Goal: Task Accomplishment & Management: Use online tool/utility

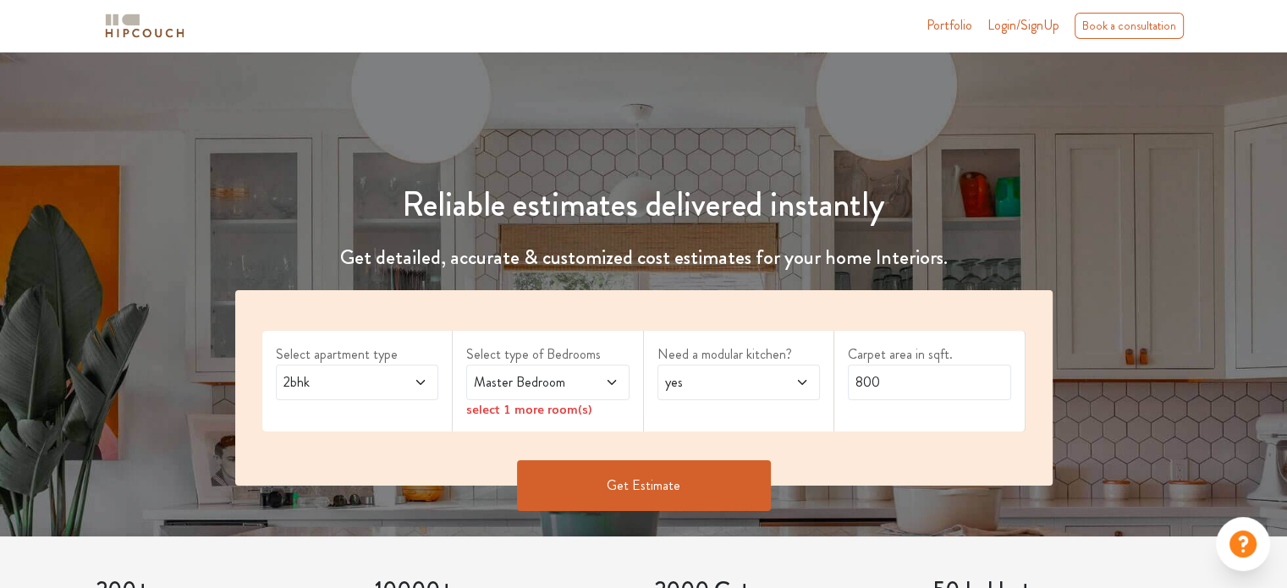
scroll to position [169, 0]
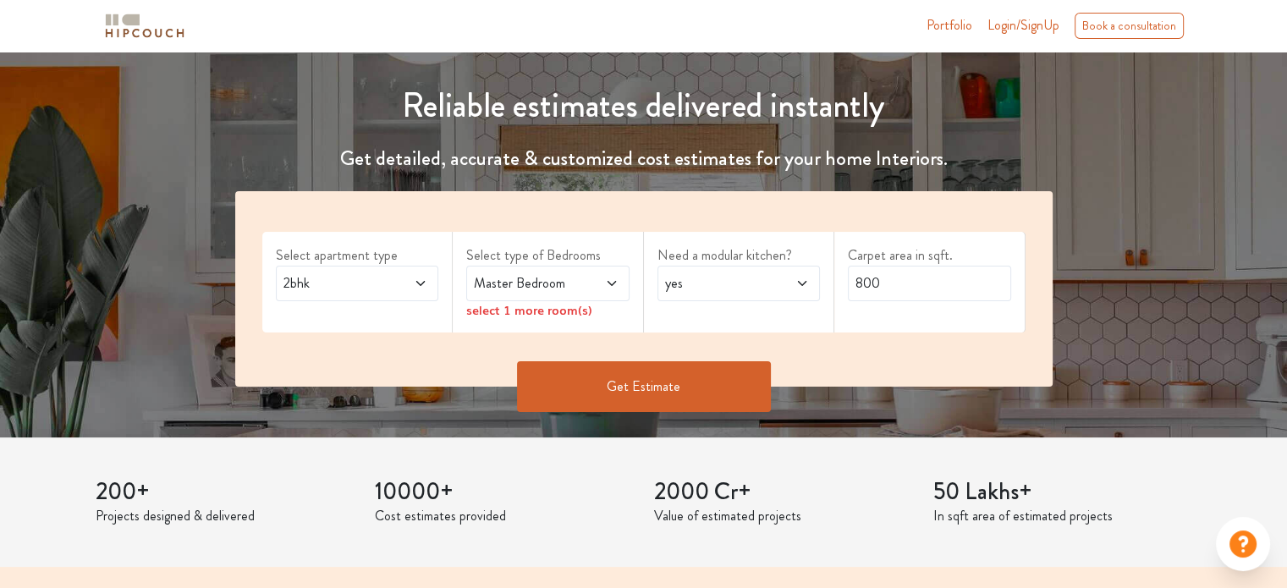
click at [372, 277] on span "2bhk" at bounding box center [335, 283] width 111 height 20
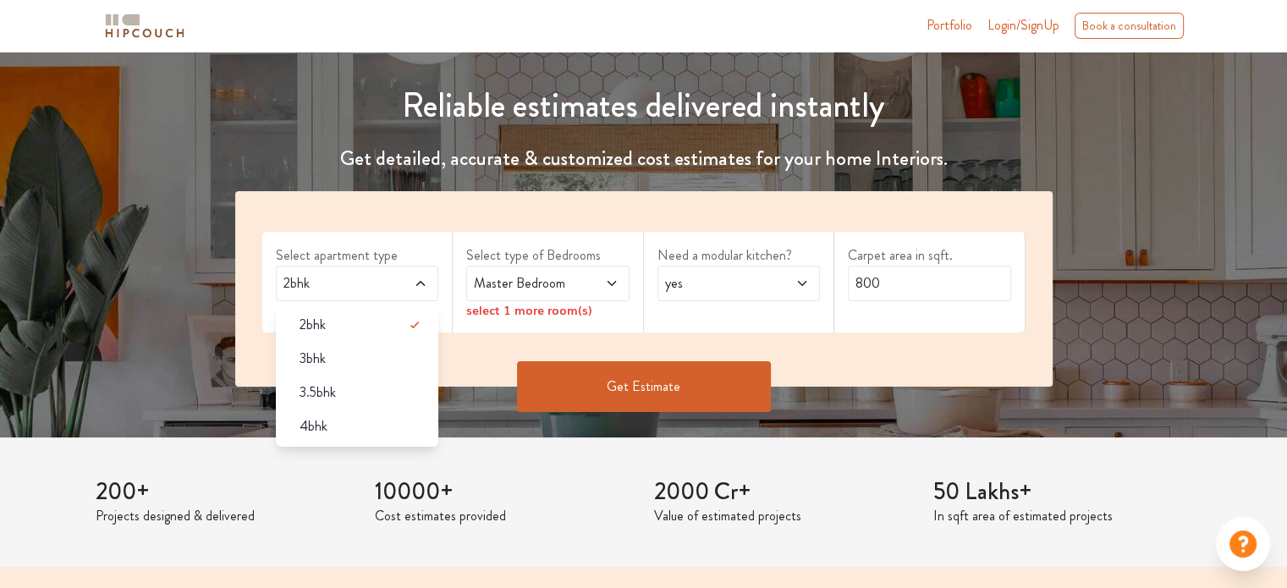
click at [372, 277] on span "2bhk" at bounding box center [335, 283] width 111 height 20
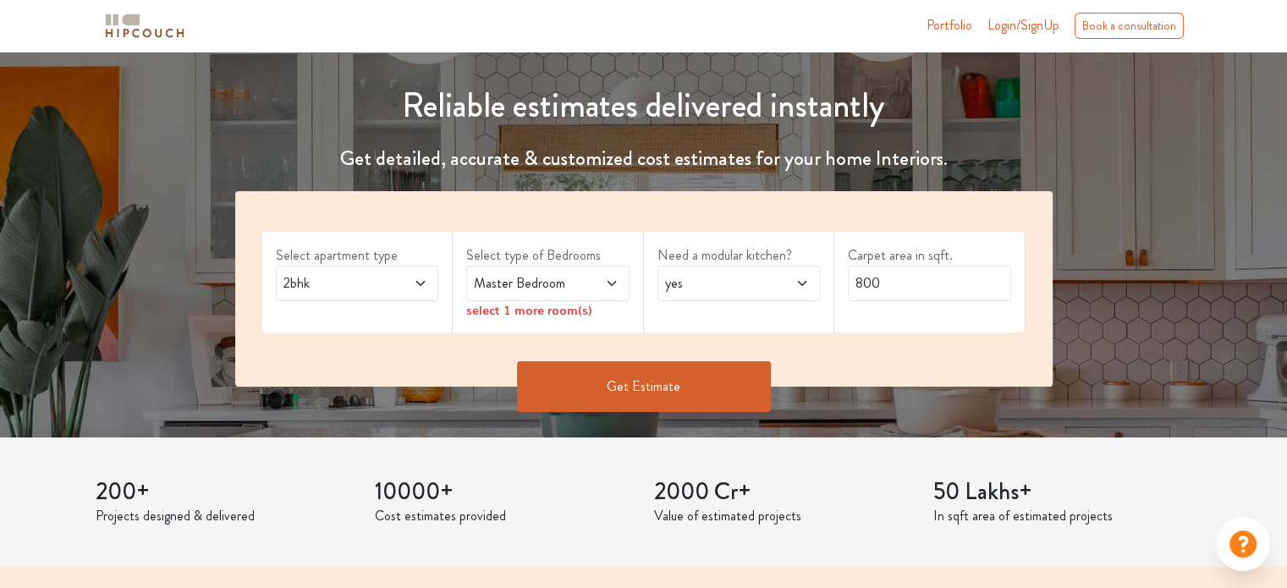
click at [564, 288] on span "Master Bedroom" at bounding box center [525, 283] width 111 height 20
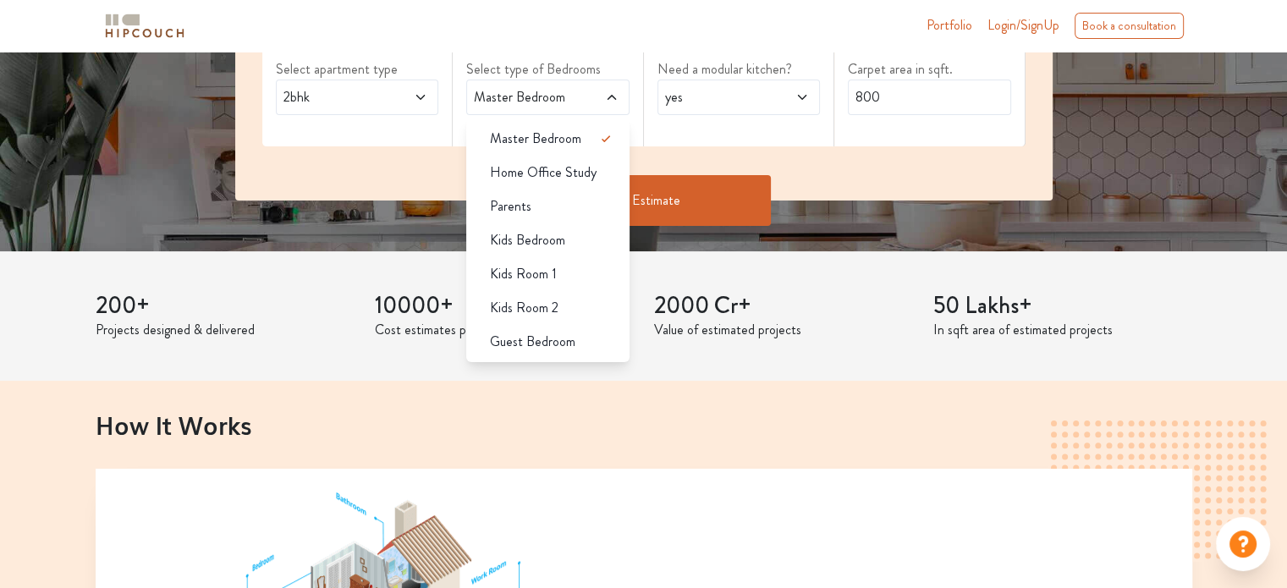
scroll to position [254, 0]
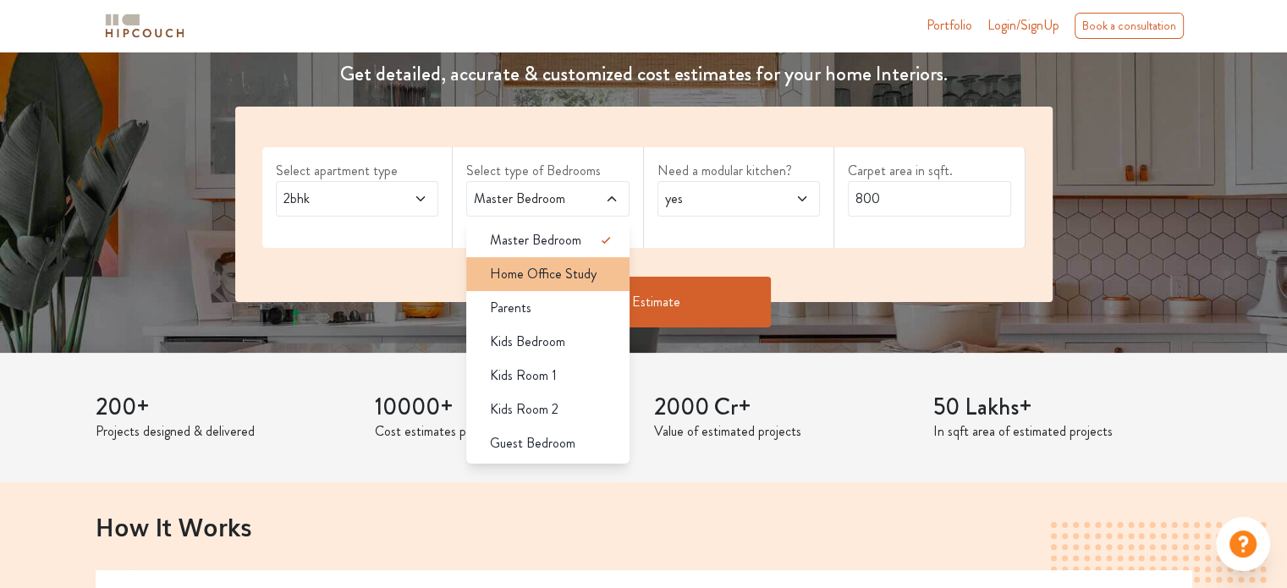
click at [530, 274] on span "Home Office Study" at bounding box center [543, 274] width 107 height 20
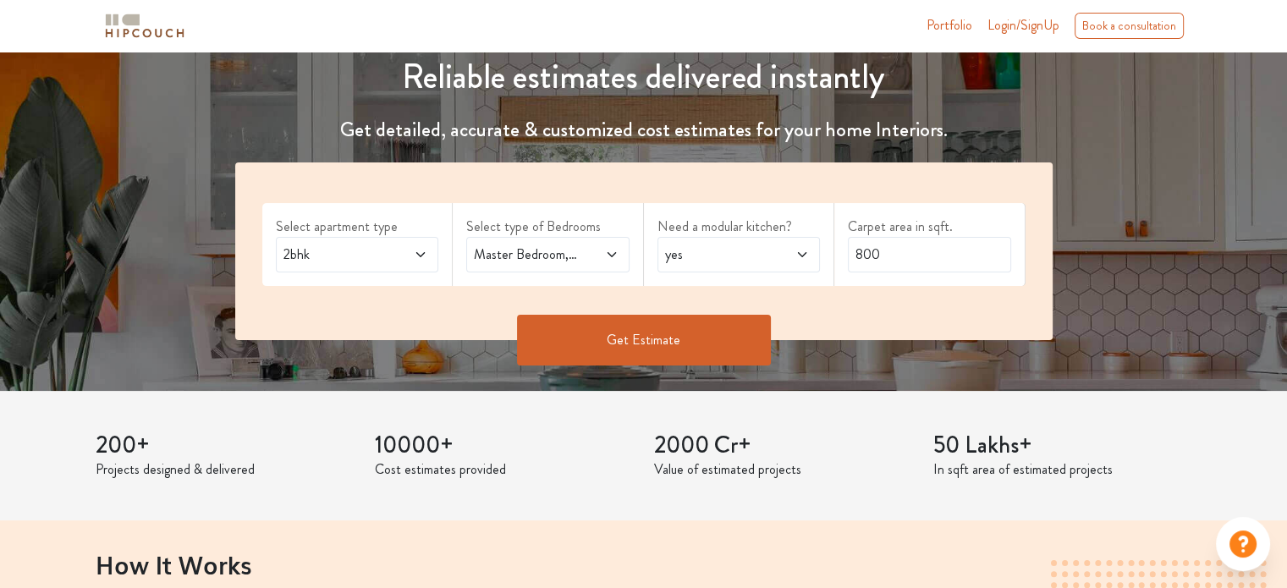
scroll to position [169, 0]
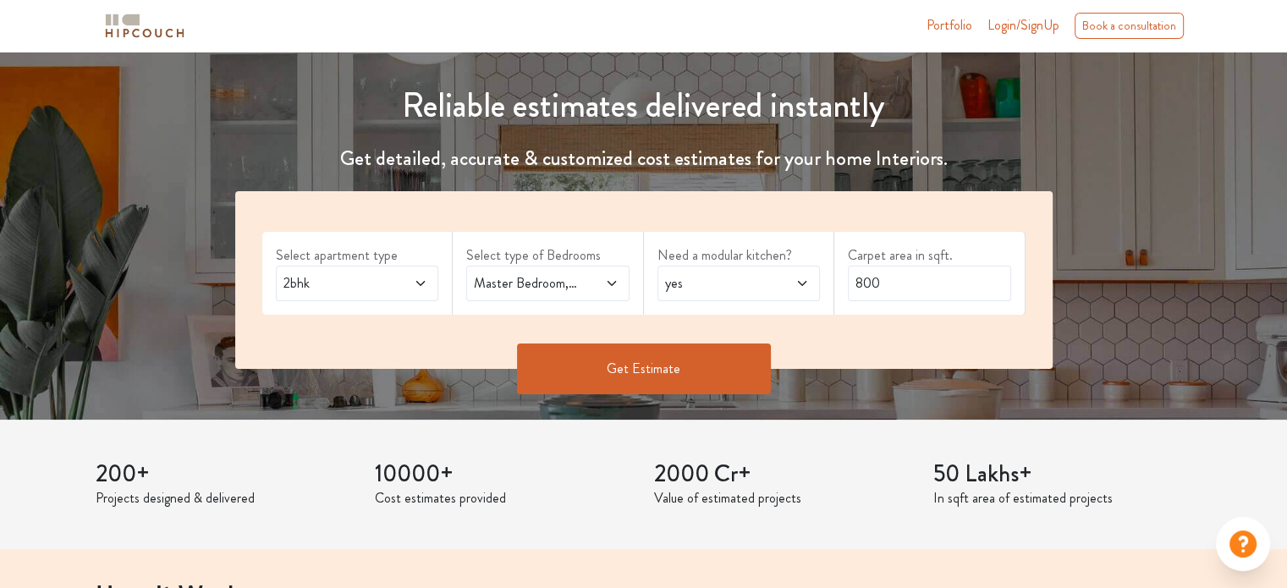
click at [517, 294] on div "Master Bedroom,Home Office Study" at bounding box center [547, 284] width 163 height 36
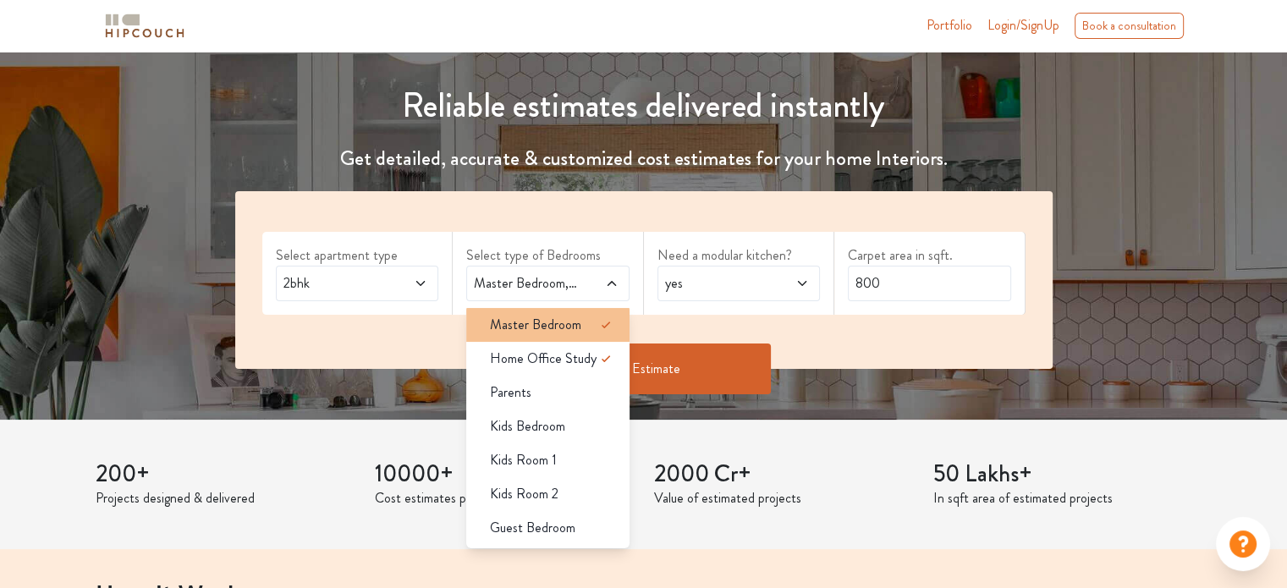
click at [545, 310] on li "Master Bedroom" at bounding box center [547, 325] width 163 height 34
click at [545, 324] on span "Master Bedroom" at bounding box center [535, 325] width 91 height 20
click at [572, 338] on li "Master Bedroom" at bounding box center [547, 325] width 163 height 34
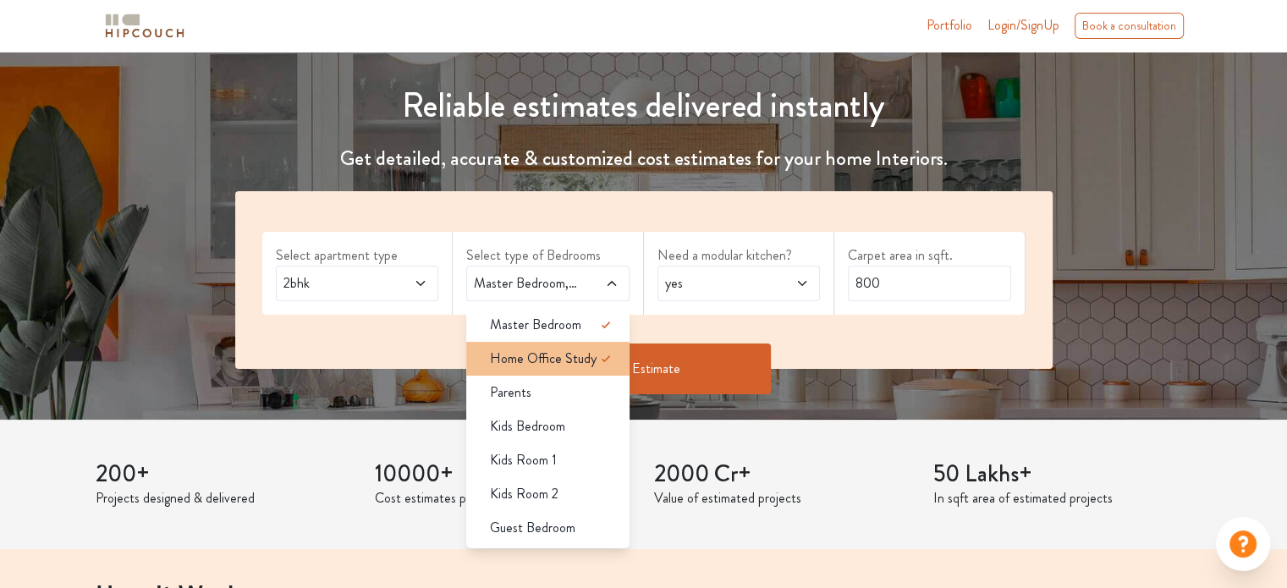
click at [574, 364] on span "Home Office Study" at bounding box center [543, 359] width 107 height 20
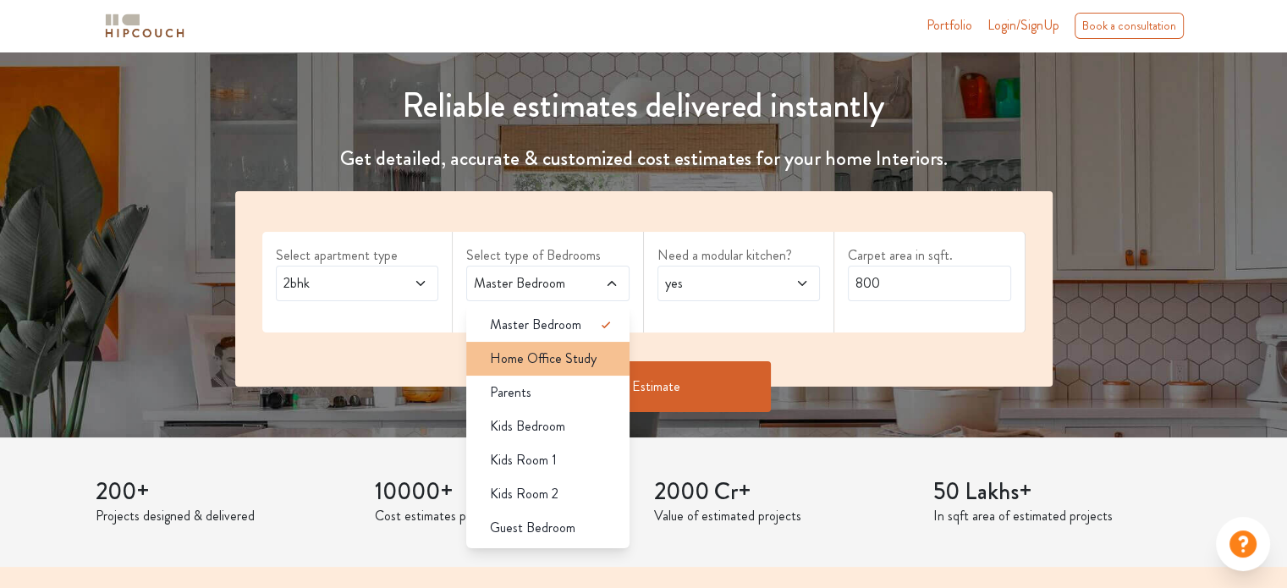
click at [574, 364] on span "Home Office Study" at bounding box center [543, 359] width 107 height 20
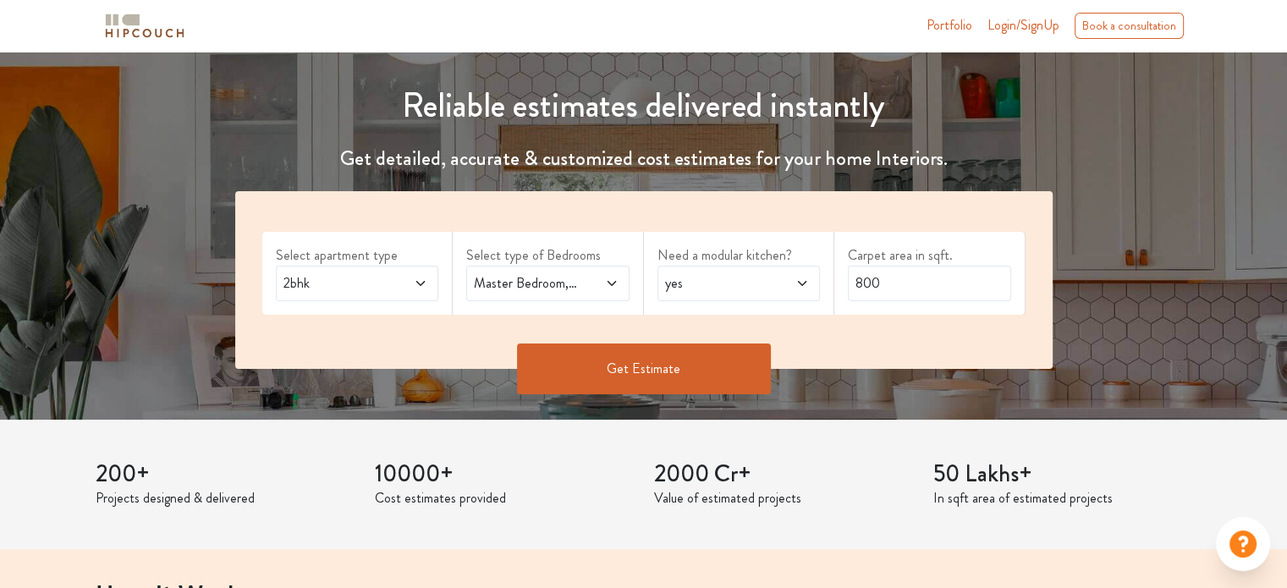
click at [566, 297] on div "Master Bedroom,Home Office Study" at bounding box center [547, 284] width 163 height 36
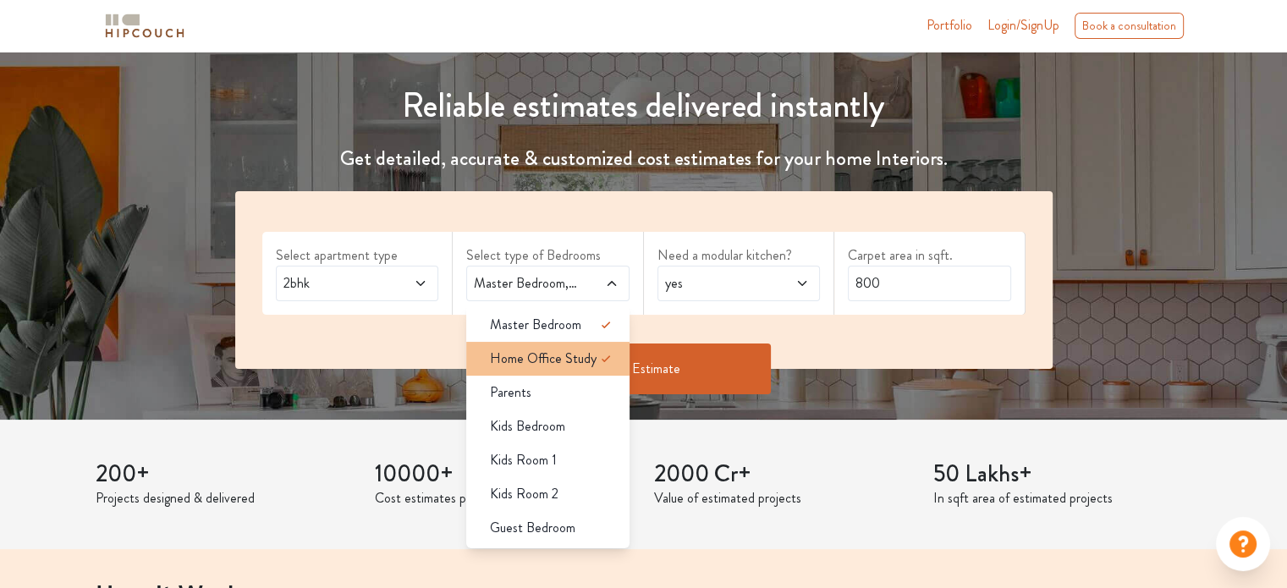
click at [562, 342] on li "Home Office Study" at bounding box center [547, 359] width 163 height 34
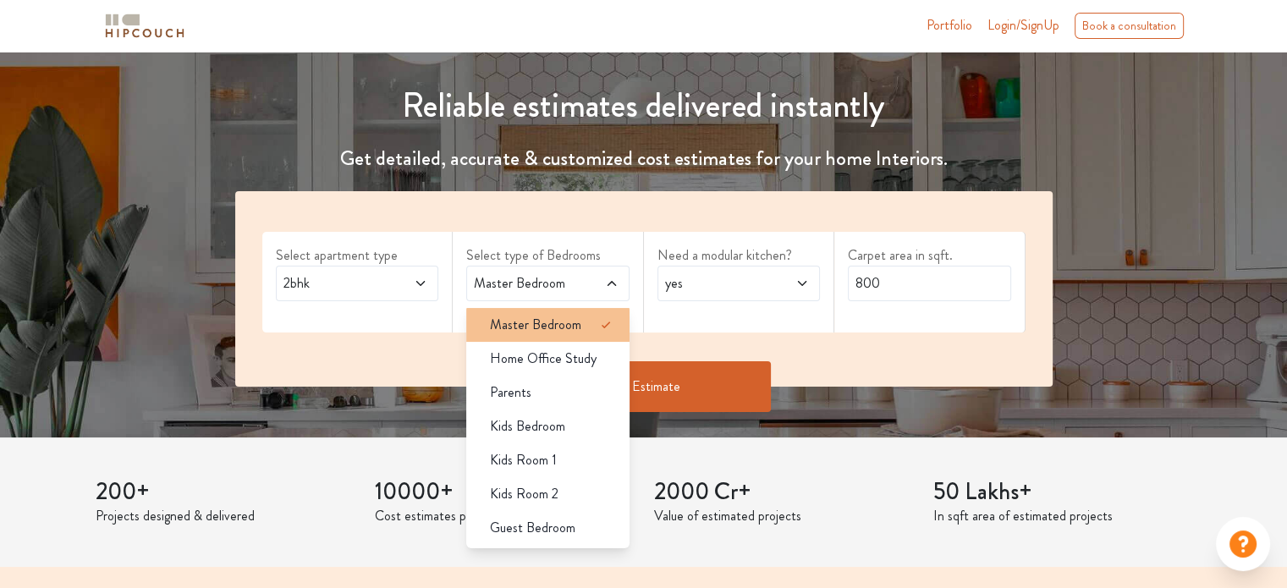
click at [566, 325] on span "Master Bedroom" at bounding box center [535, 325] width 91 height 20
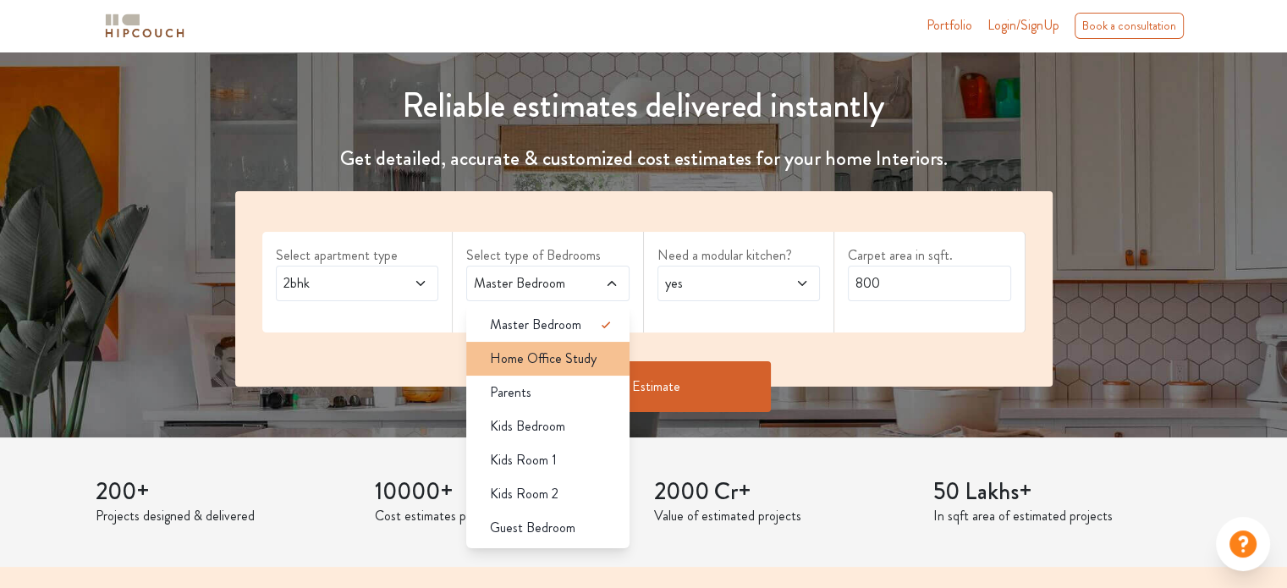
click at [563, 358] on span "Home Office Study" at bounding box center [543, 359] width 107 height 20
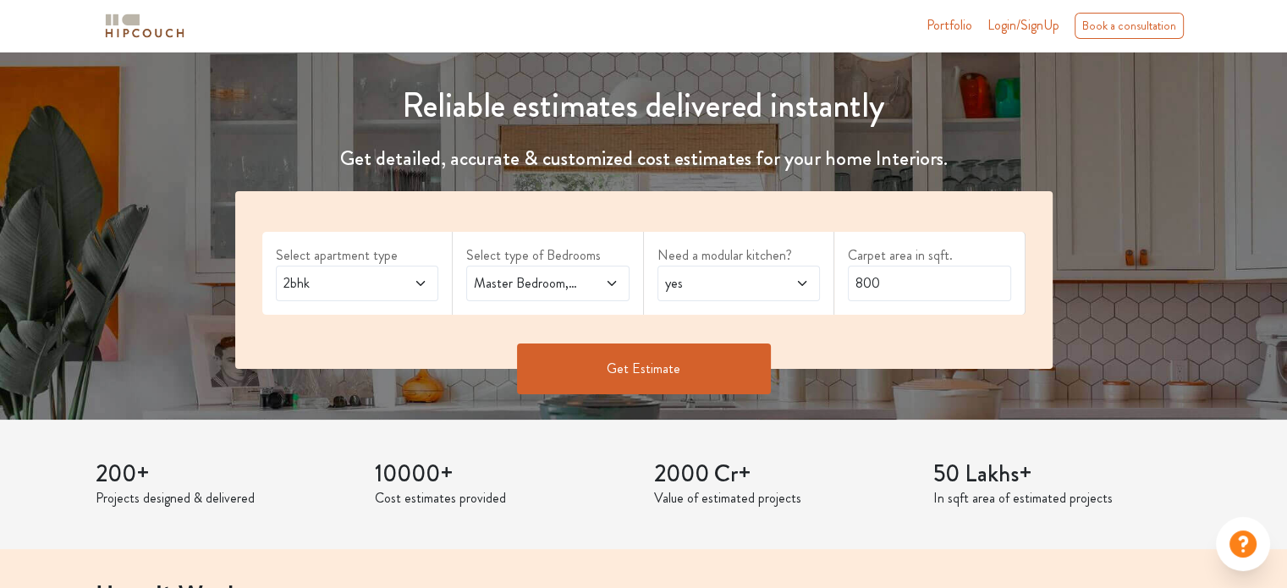
click at [574, 288] on span "Master Bedroom,Home Office Study" at bounding box center [525, 283] width 111 height 20
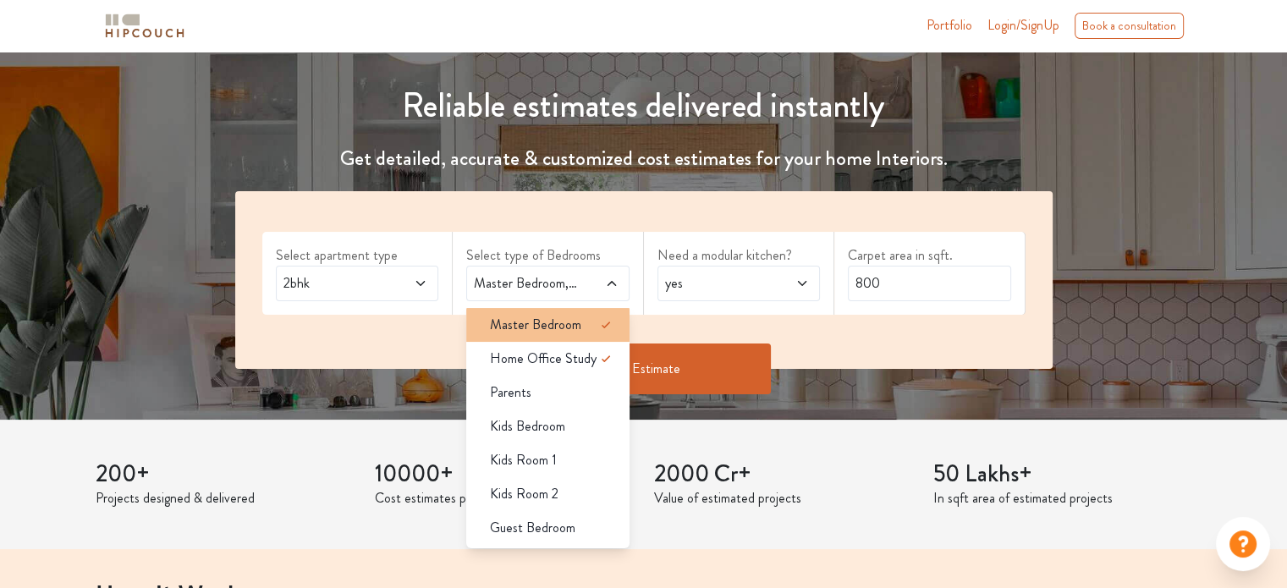
click at [558, 321] on span "Master Bedroom" at bounding box center [535, 325] width 91 height 20
click at [593, 315] on li "Master Bedroom" at bounding box center [547, 325] width 163 height 34
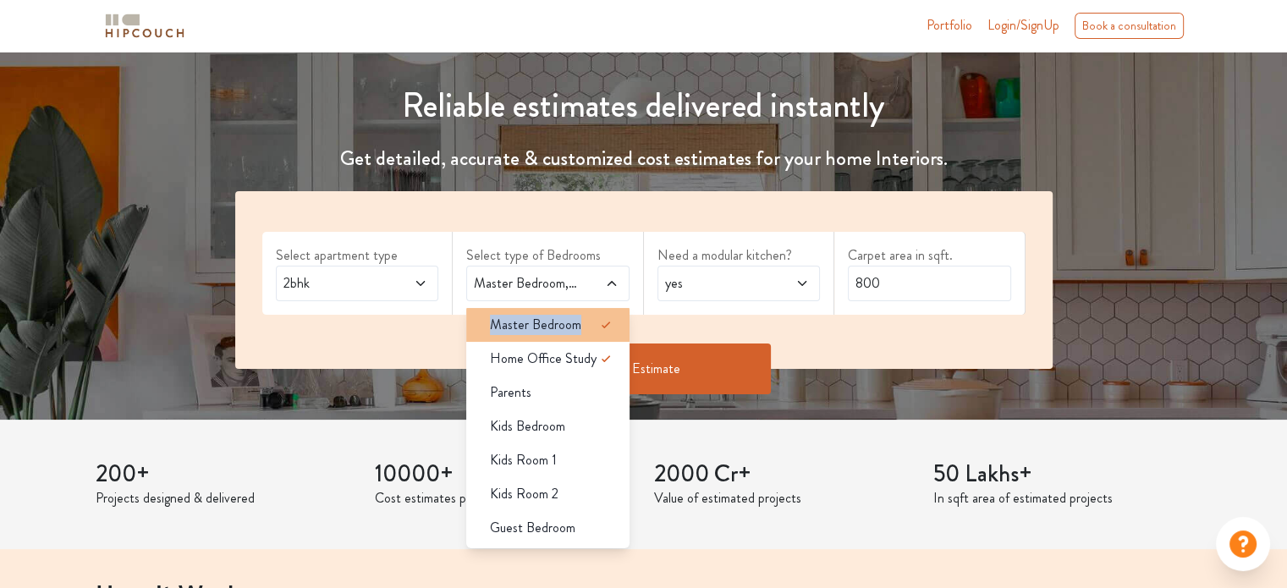
click at [600, 320] on icon at bounding box center [606, 325] width 20 height 20
click at [733, 283] on span "yes" at bounding box center [717, 283] width 111 height 20
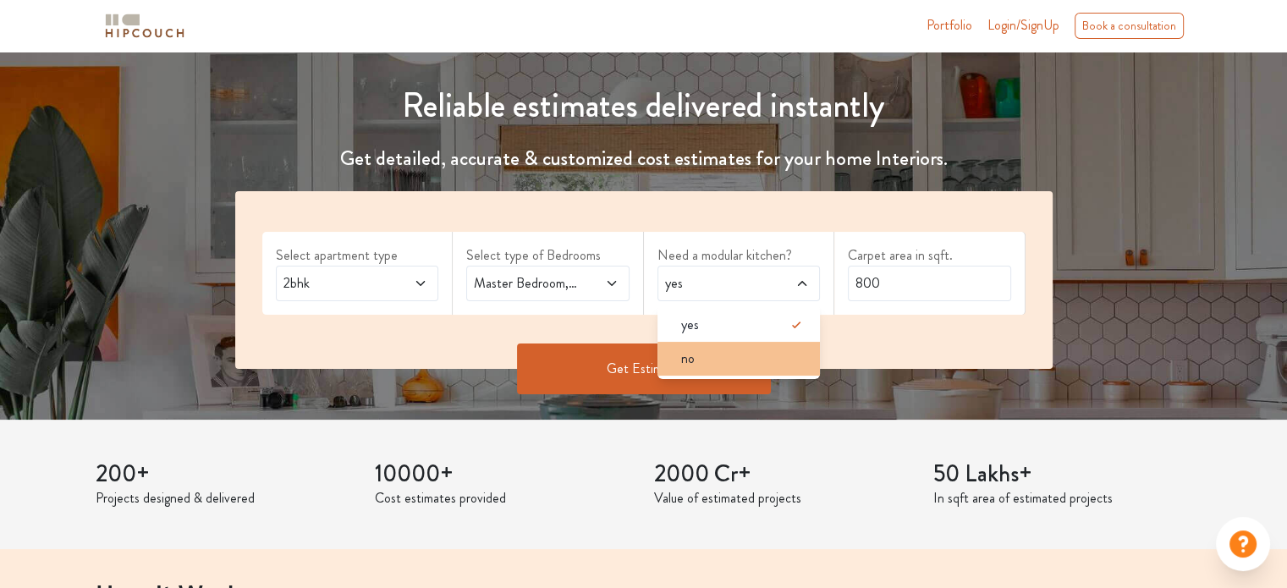
click at [728, 354] on div "no" at bounding box center [743, 359] width 153 height 20
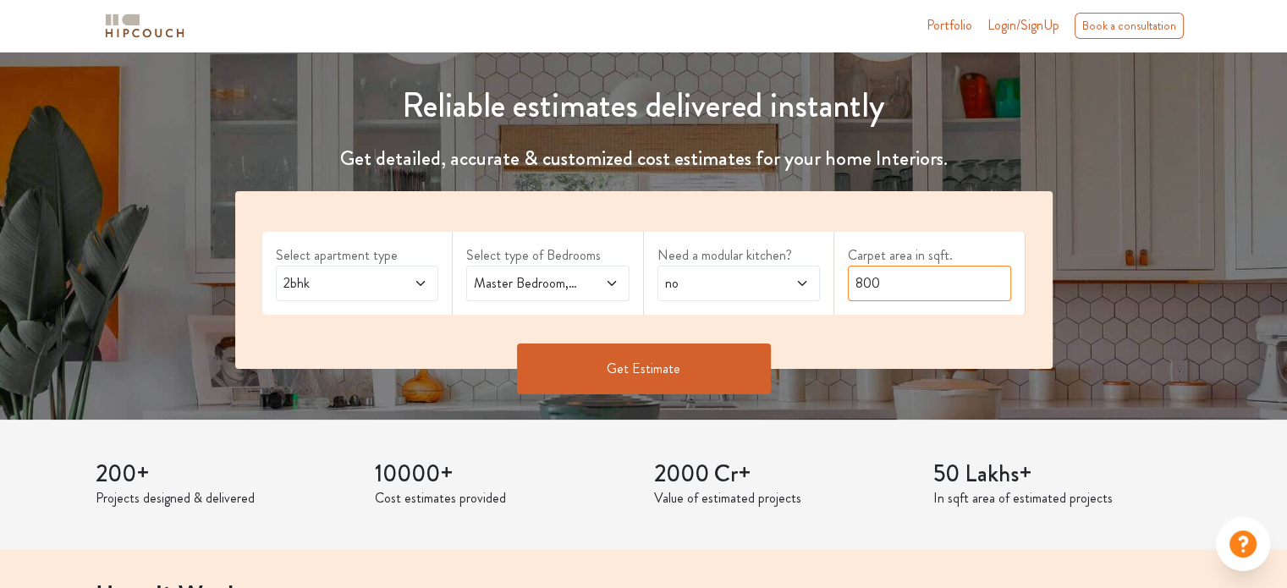
drag, startPoint x: 906, startPoint y: 281, endPoint x: 691, endPoint y: 283, distance: 214.9
click at [691, 283] on div "Select apartment type 2bhk Select type of Bedrooms Master Bedroom,Home Office S…" at bounding box center [643, 280] width 817 height 178
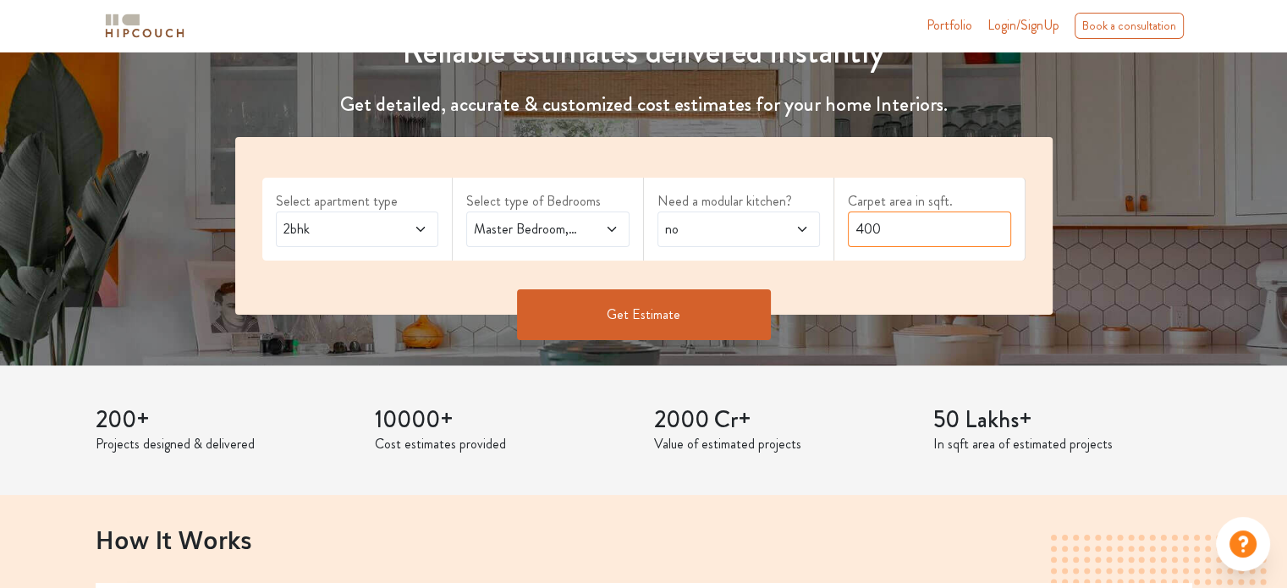
scroll to position [254, 0]
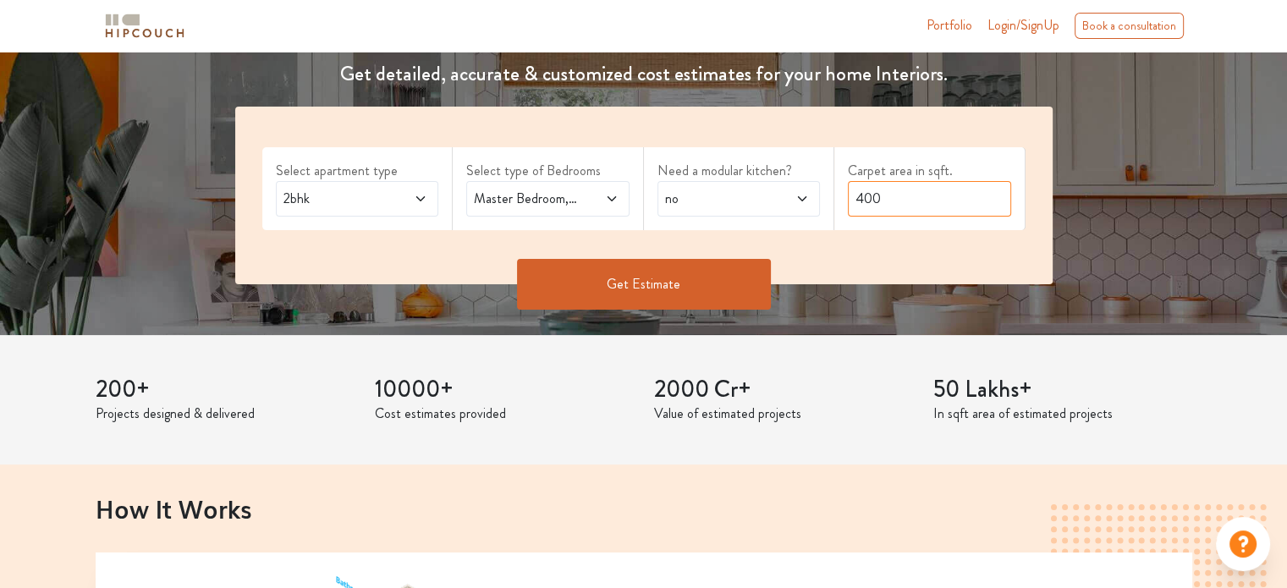
type input "400"
click at [650, 288] on button "Get Estimate" at bounding box center [644, 284] width 254 height 51
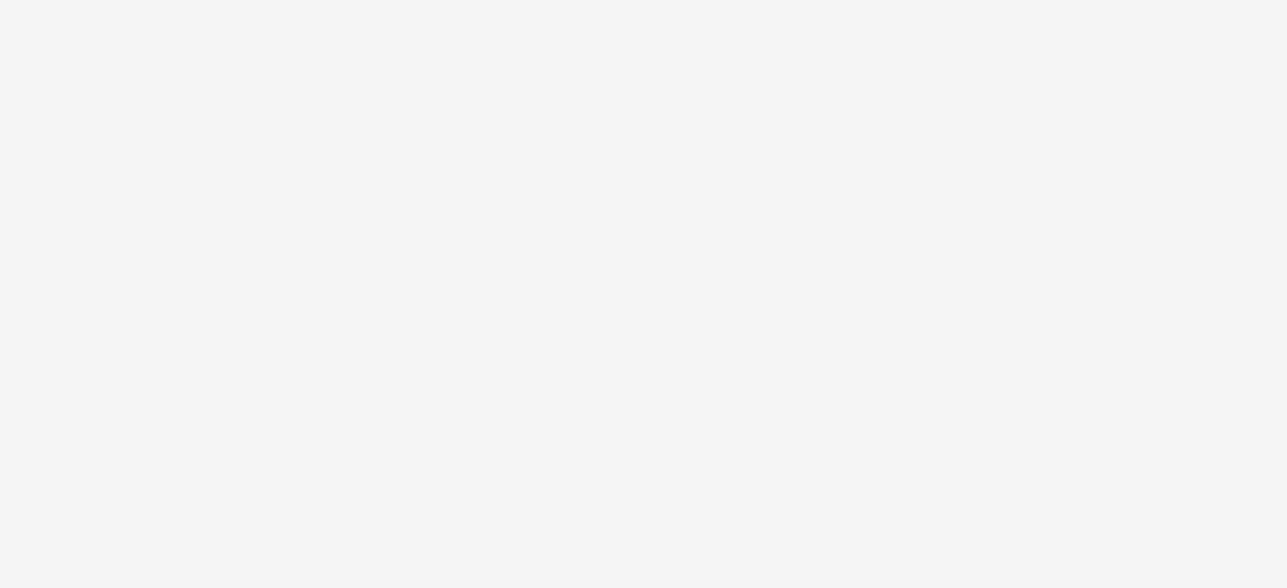
scroll to position [0, 0]
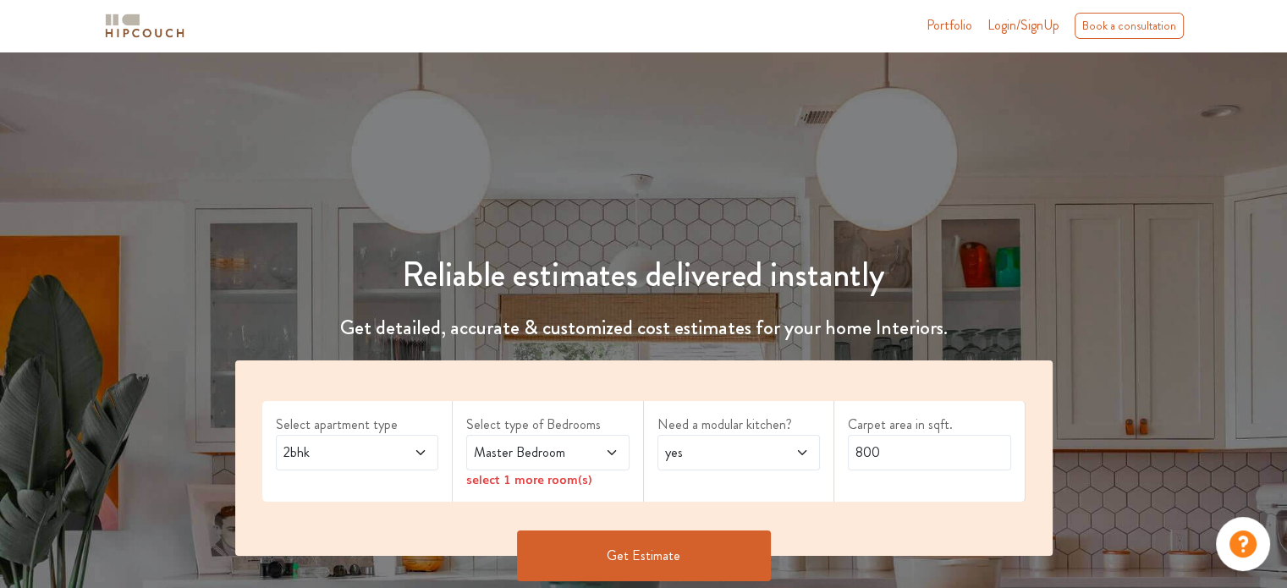
scroll to position [169, 0]
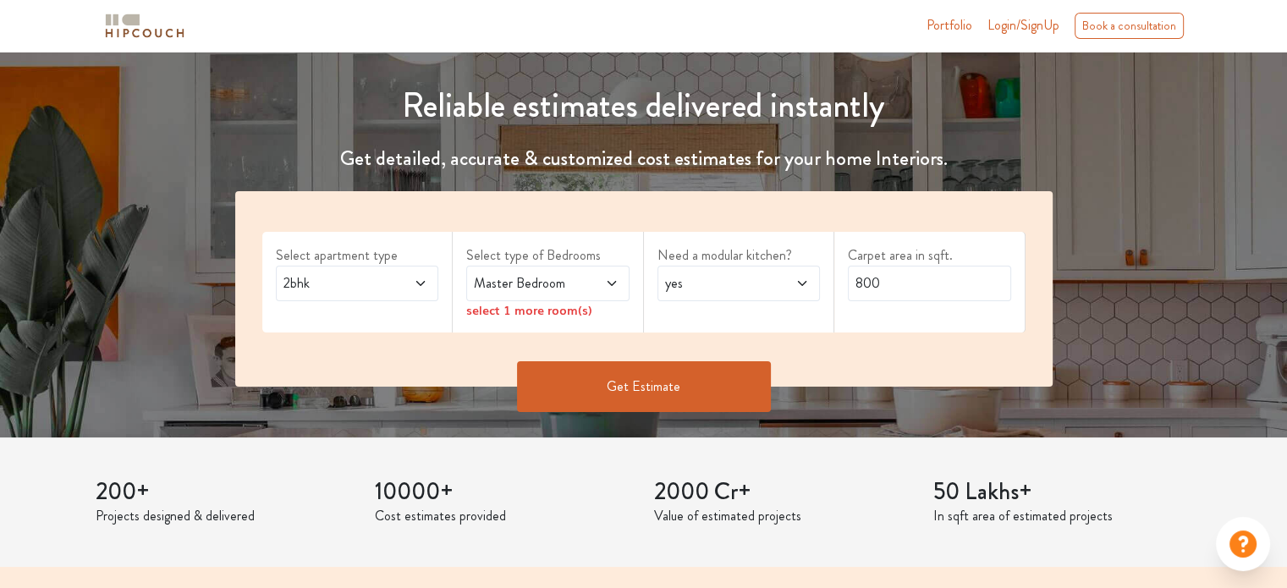
click at [387, 288] on span "2bhk" at bounding box center [335, 283] width 111 height 20
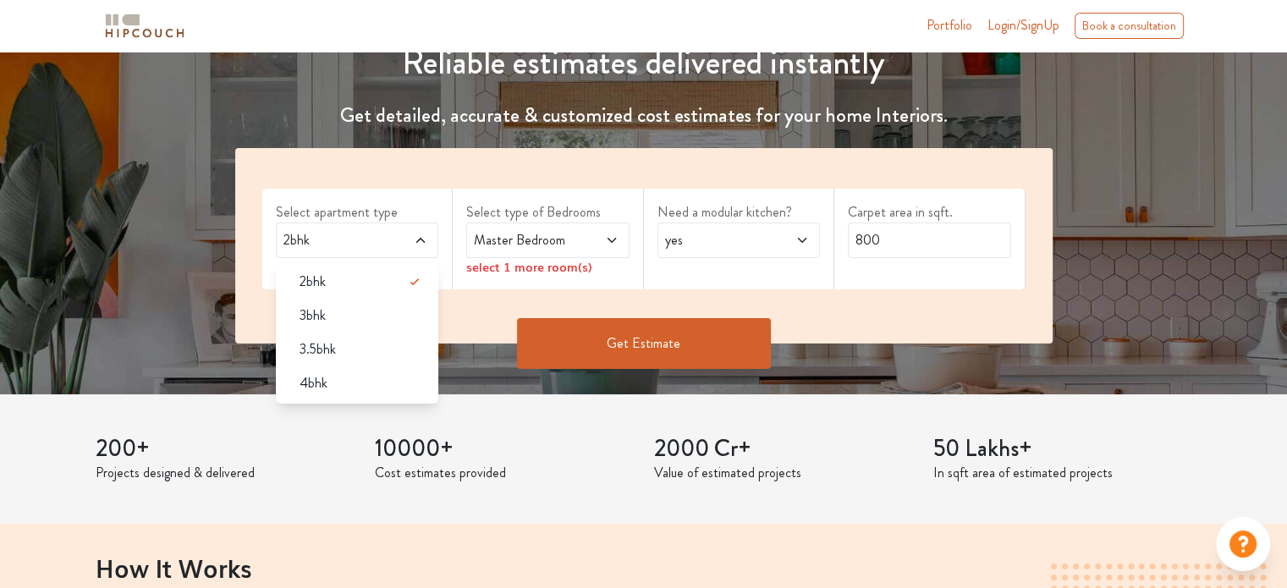
scroll to position [254, 0]
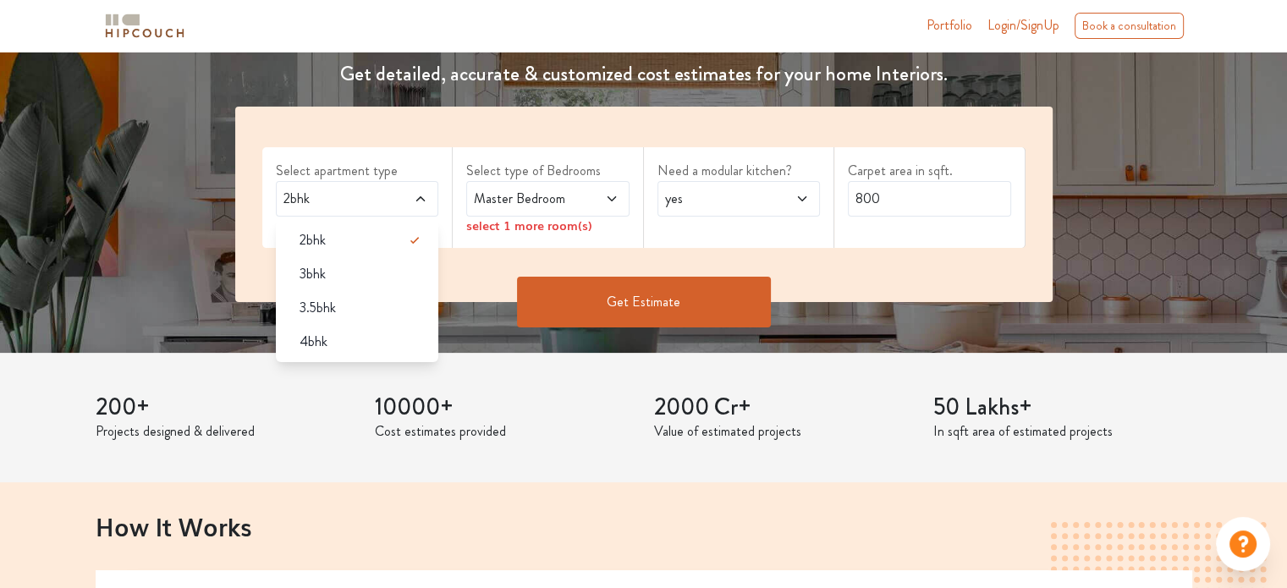
click at [288, 186] on div "2bhk" at bounding box center [357, 199] width 163 height 36
click at [286, 196] on span "2bhk" at bounding box center [335, 199] width 111 height 20
click at [327, 245] on div "2bhk" at bounding box center [362, 240] width 153 height 20
click at [586, 195] on span at bounding box center [599, 199] width 37 height 20
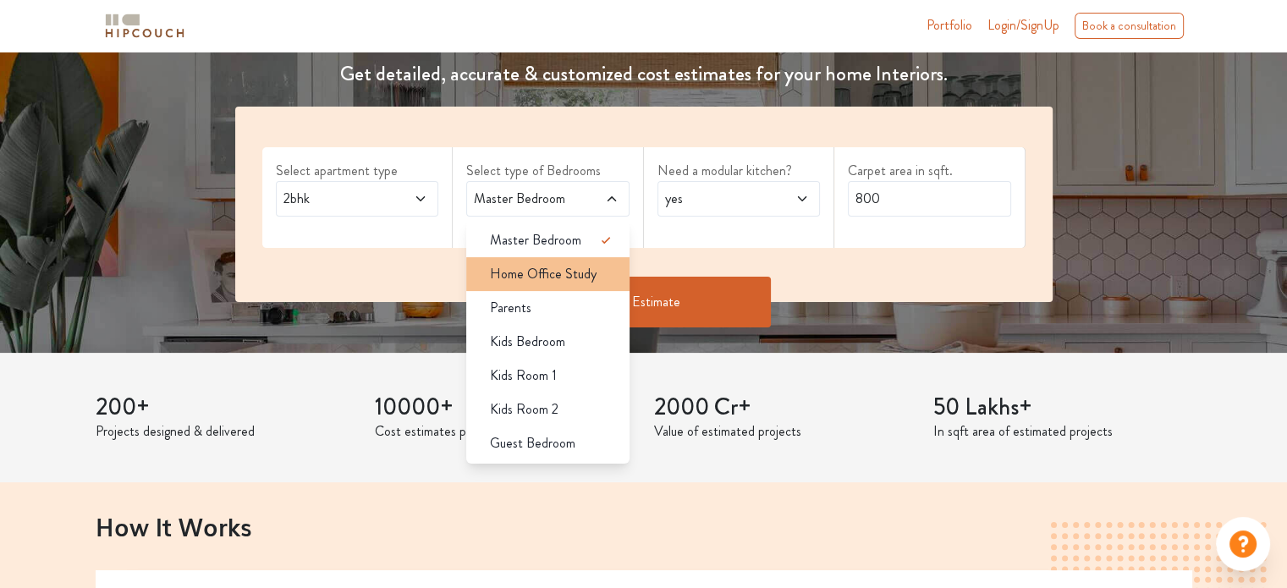
click at [574, 266] on span "Home Office Study" at bounding box center [543, 274] width 107 height 20
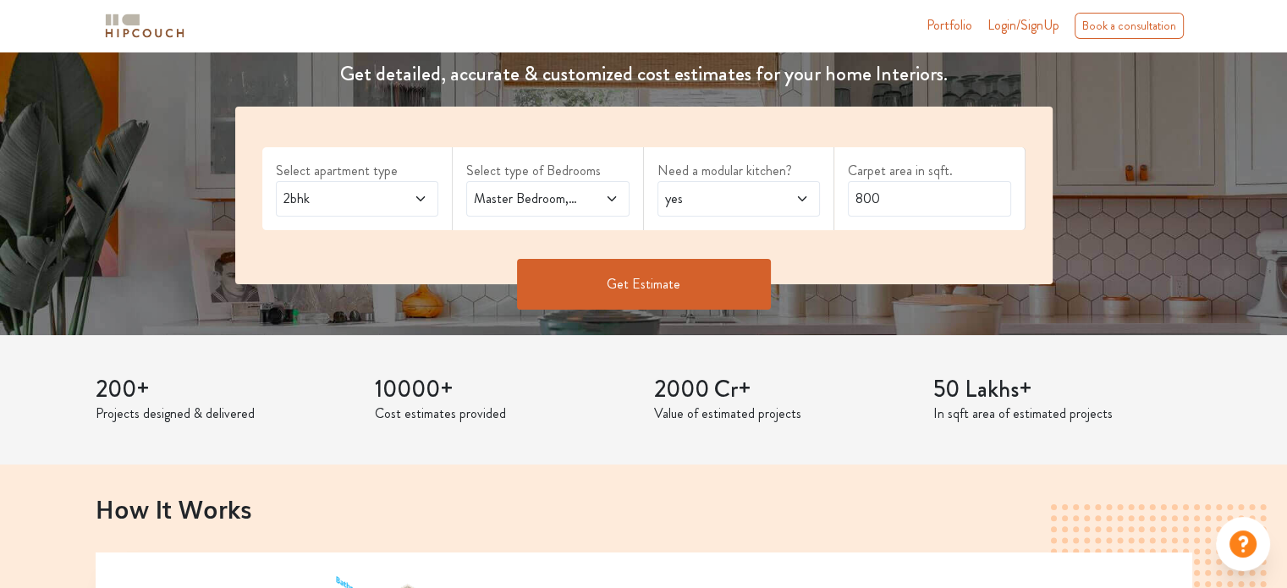
click at [694, 208] on span "yes" at bounding box center [717, 199] width 111 height 20
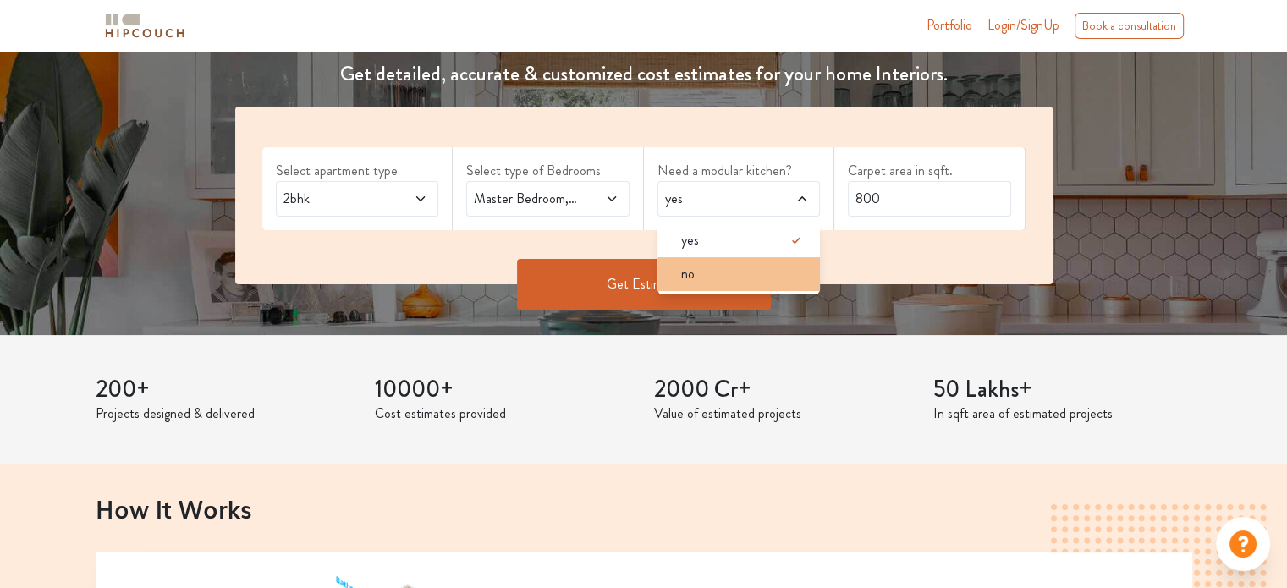
click at [692, 260] on li "no" at bounding box center [738, 274] width 163 height 34
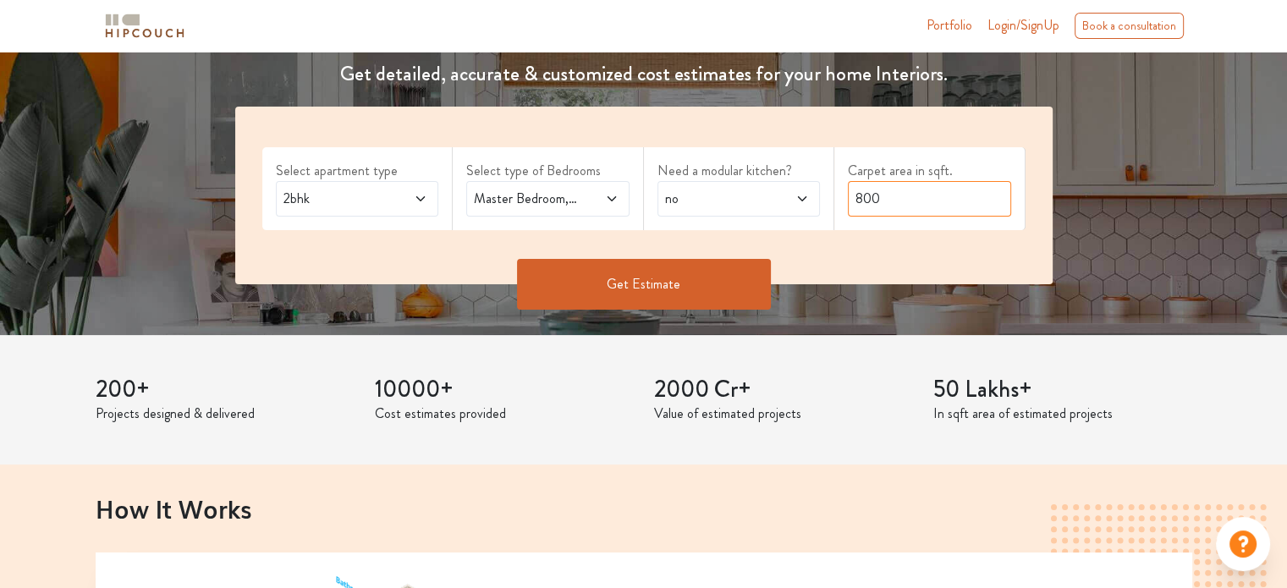
drag, startPoint x: 908, startPoint y: 185, endPoint x: 778, endPoint y: 192, distance: 129.6
click at [778, 192] on div "Select apartment type 2bhk Select type of Bedrooms Master Bedroom,Home Office S…" at bounding box center [643, 196] width 817 height 178
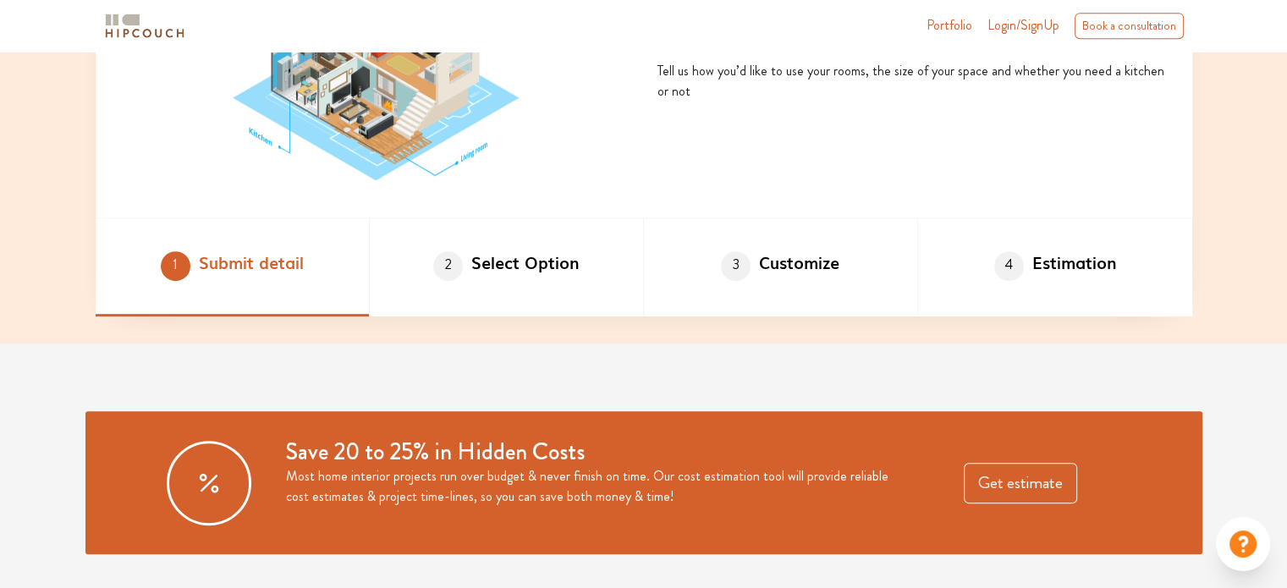
scroll to position [931, 0]
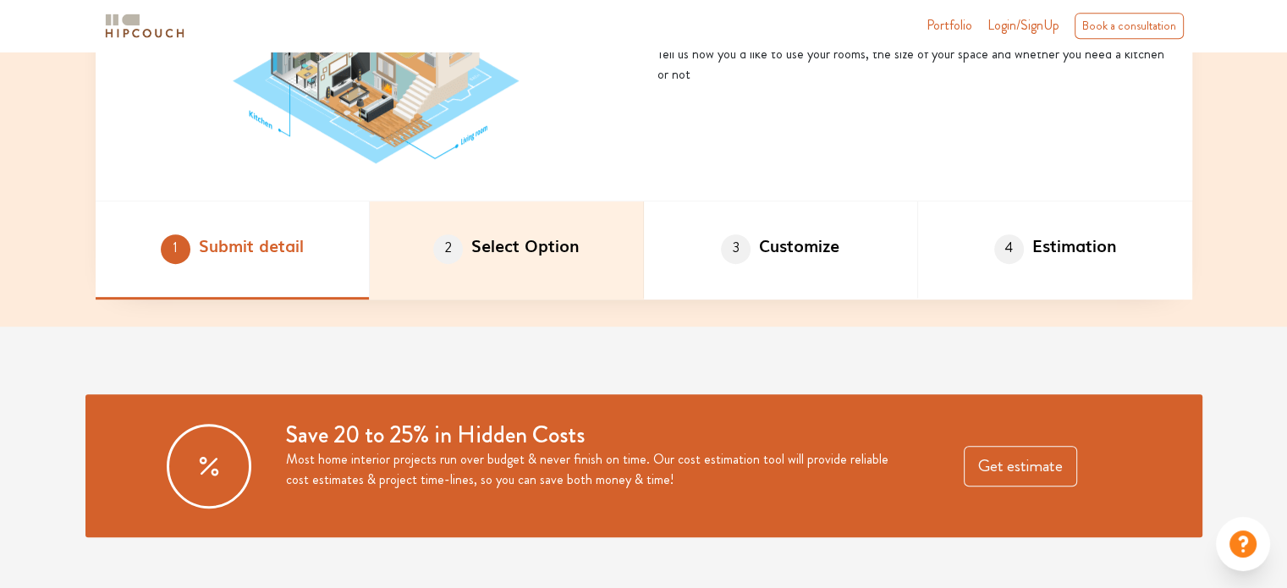
type input "400"
click at [543, 229] on li "2 Select Option" at bounding box center [507, 250] width 274 height 98
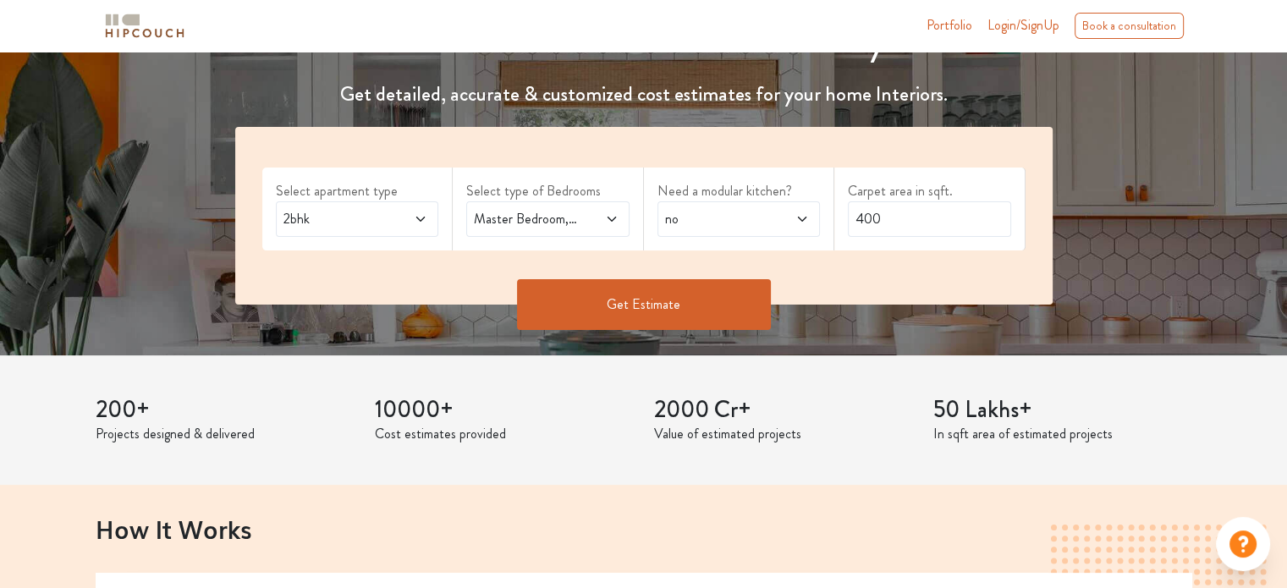
scroll to position [85, 0]
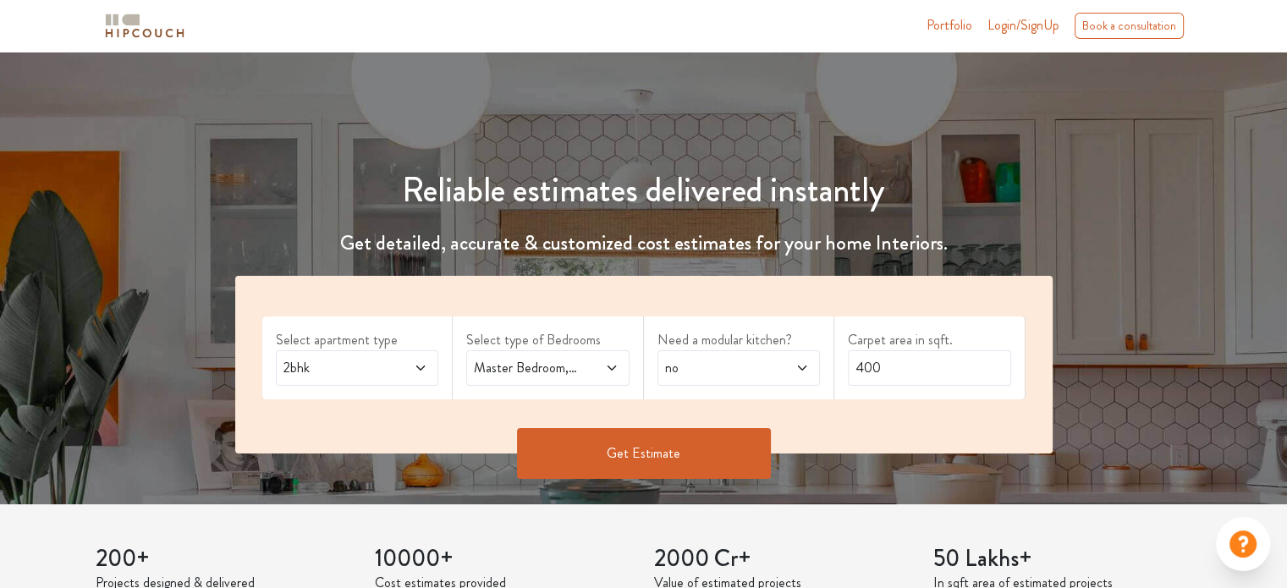
click at [667, 453] on button "Get Estimate" at bounding box center [644, 453] width 254 height 51
